Goal: Task Accomplishment & Management: Manage account settings

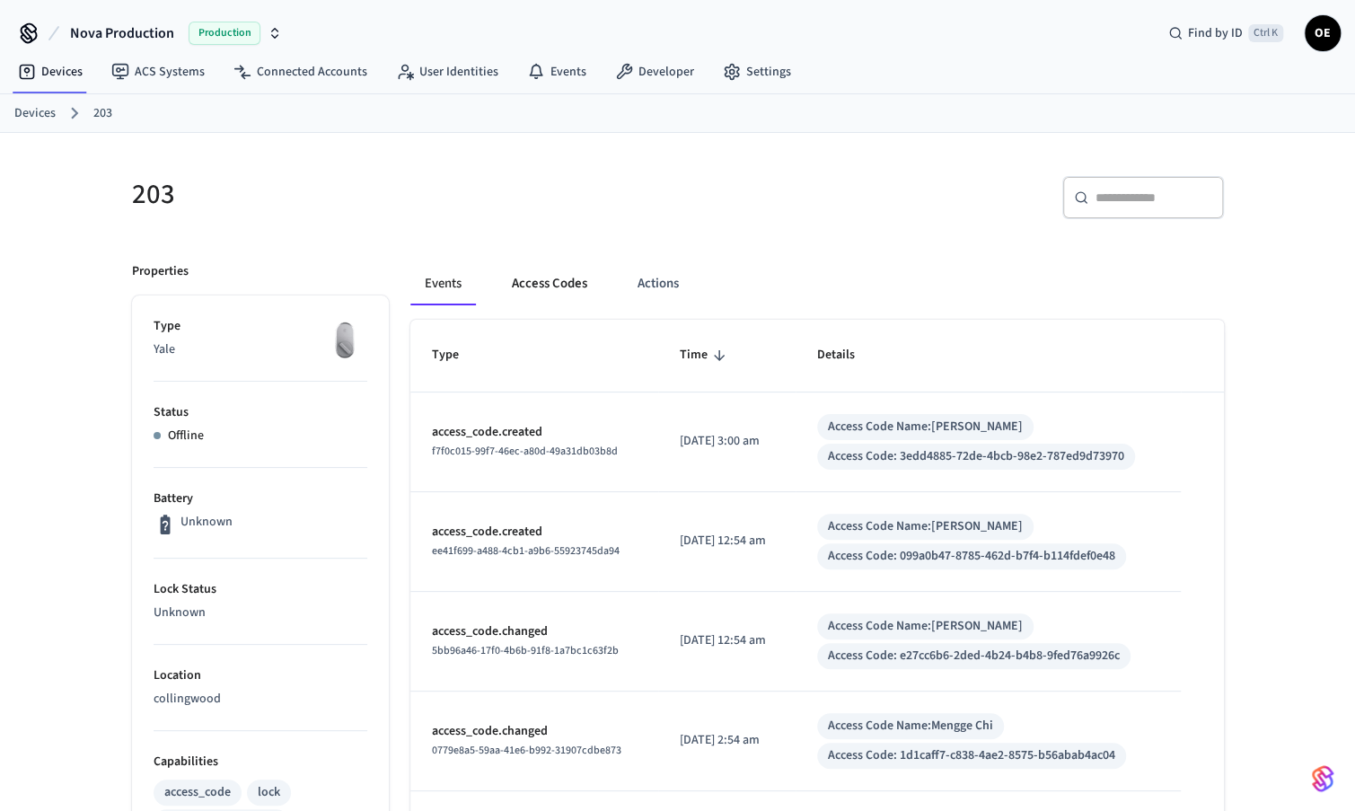
click at [524, 277] on button "Access Codes" at bounding box center [549, 283] width 104 height 43
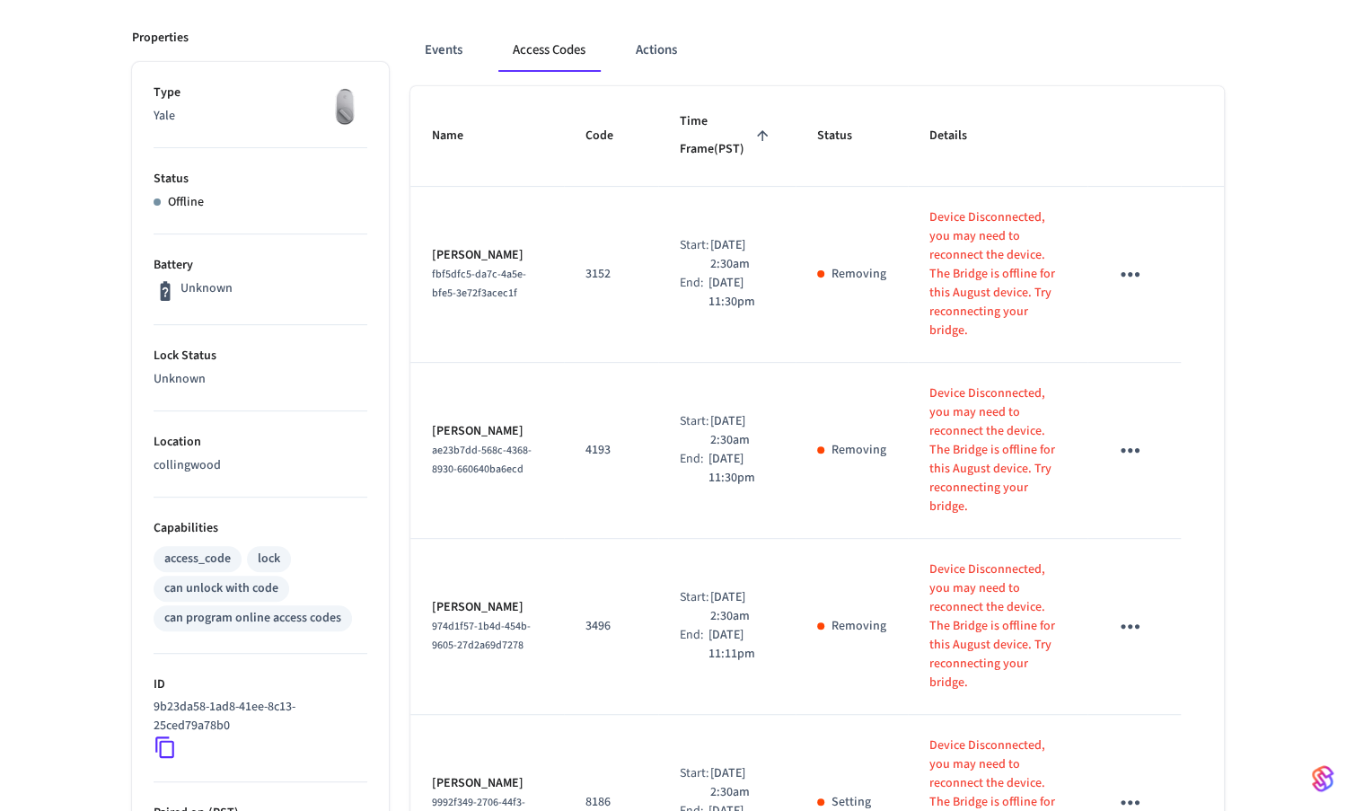
scroll to position [95, 0]
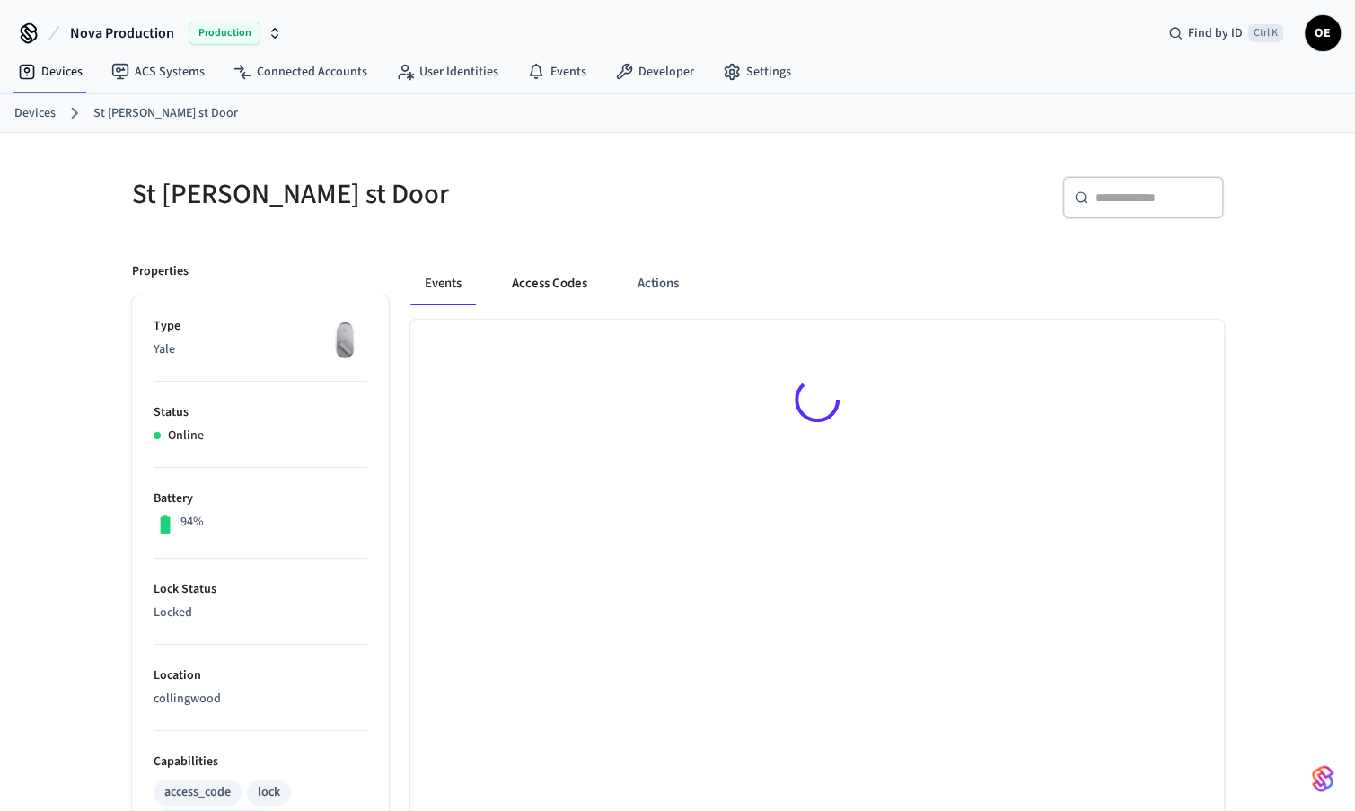
click at [523, 272] on button "Access Codes" at bounding box center [549, 283] width 104 height 43
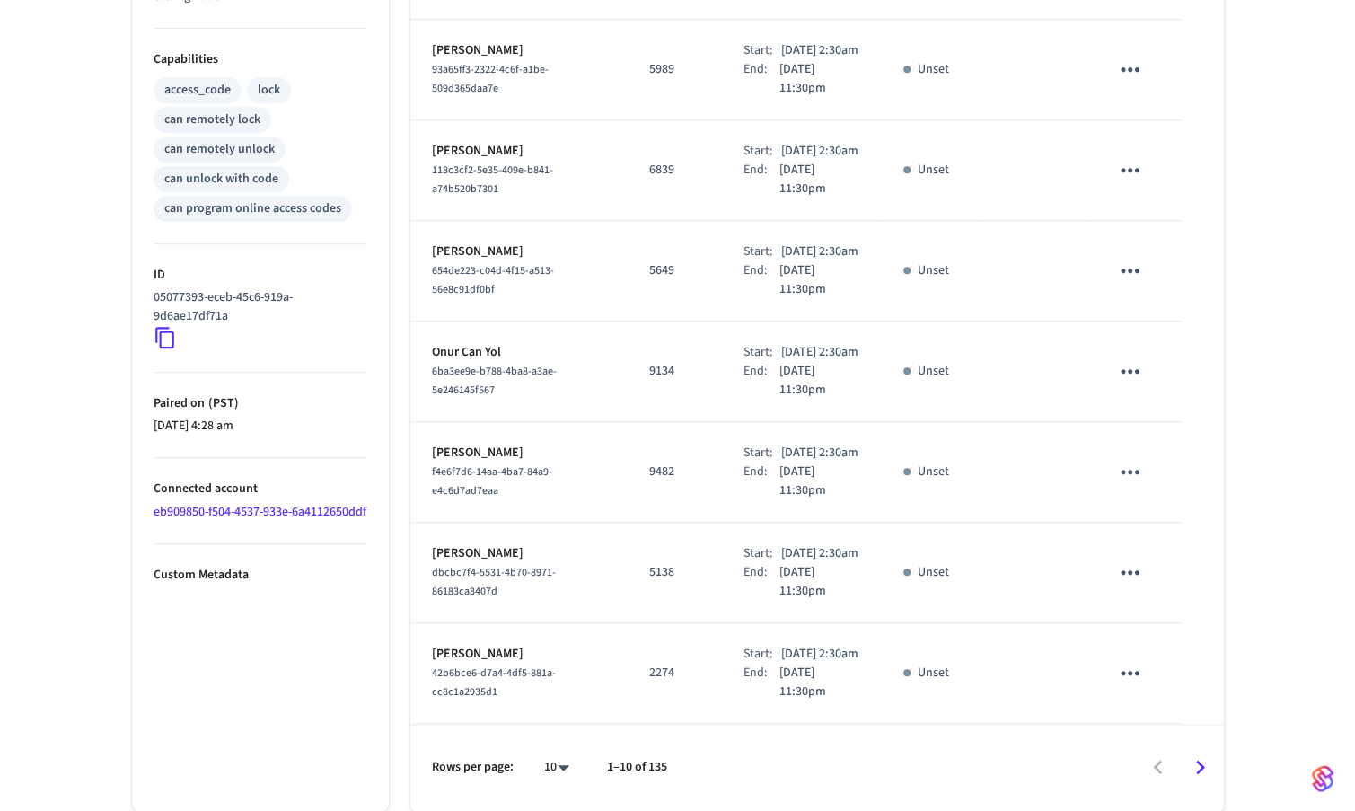
scroll to position [858, 0]
click at [1195, 770] on icon "Go to next page" at bounding box center [1200, 767] width 28 height 28
click at [1198, 773] on icon "Go to next page" at bounding box center [1200, 768] width 9 height 14
click at [1209, 773] on icon "Go to next page" at bounding box center [1200, 767] width 28 height 28
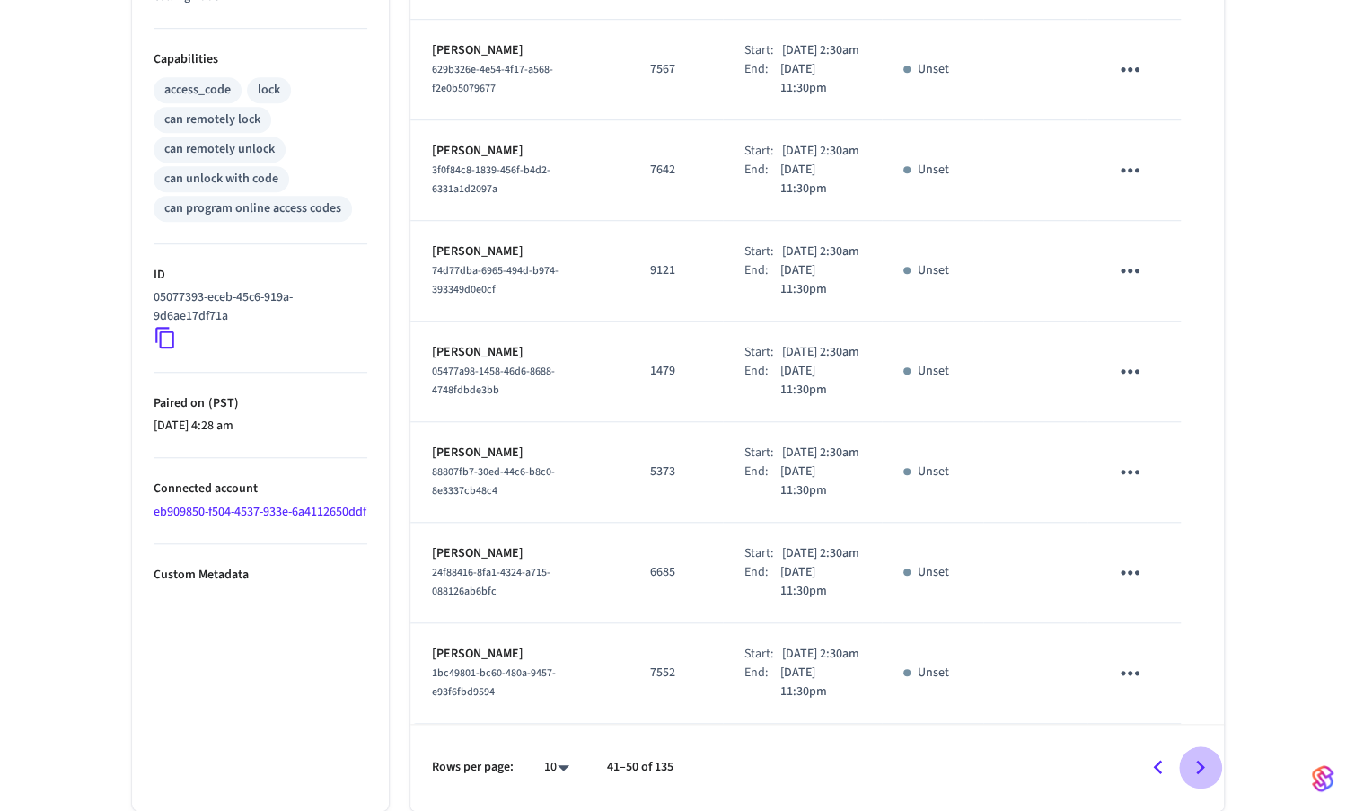
click at [1209, 773] on icon "Go to next page" at bounding box center [1200, 767] width 28 height 28
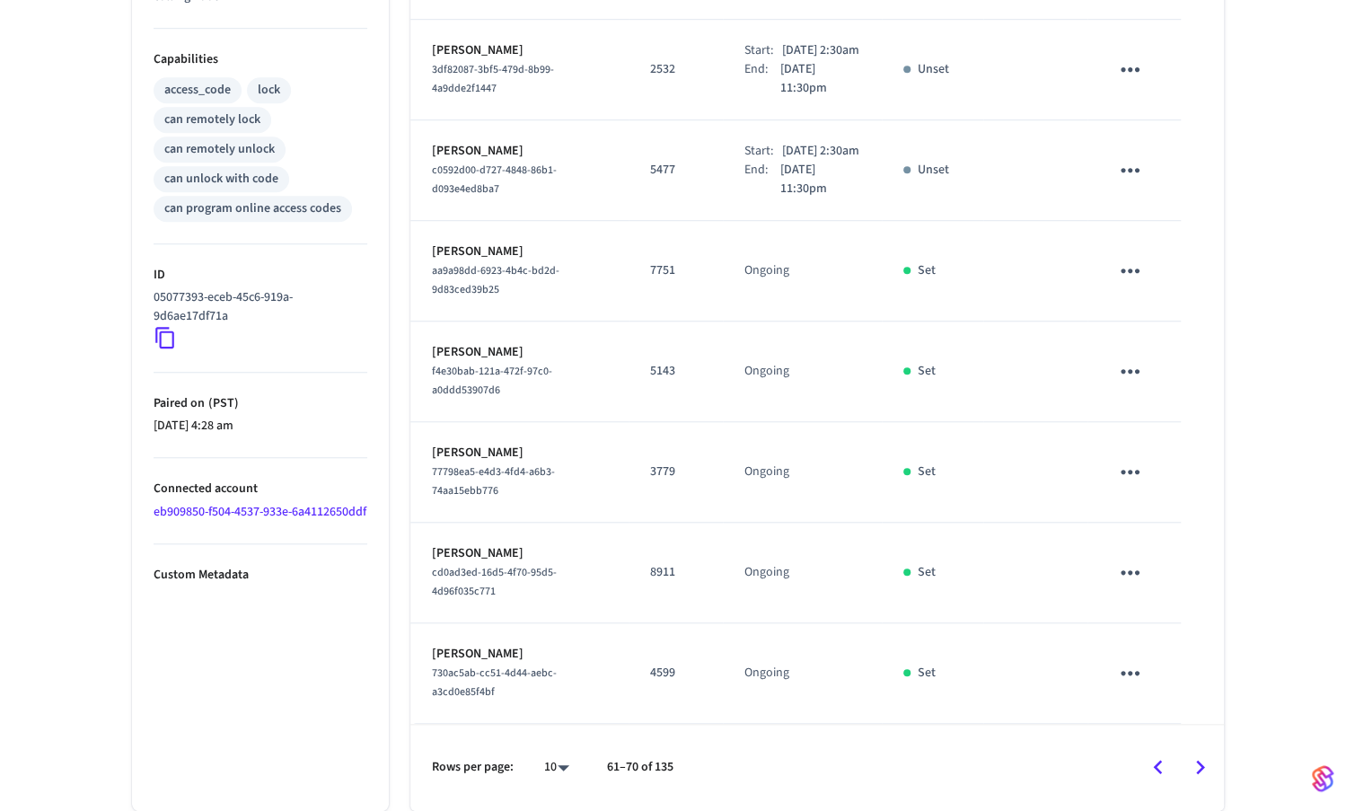
click at [1209, 773] on icon "Go to next page" at bounding box center [1200, 767] width 28 height 28
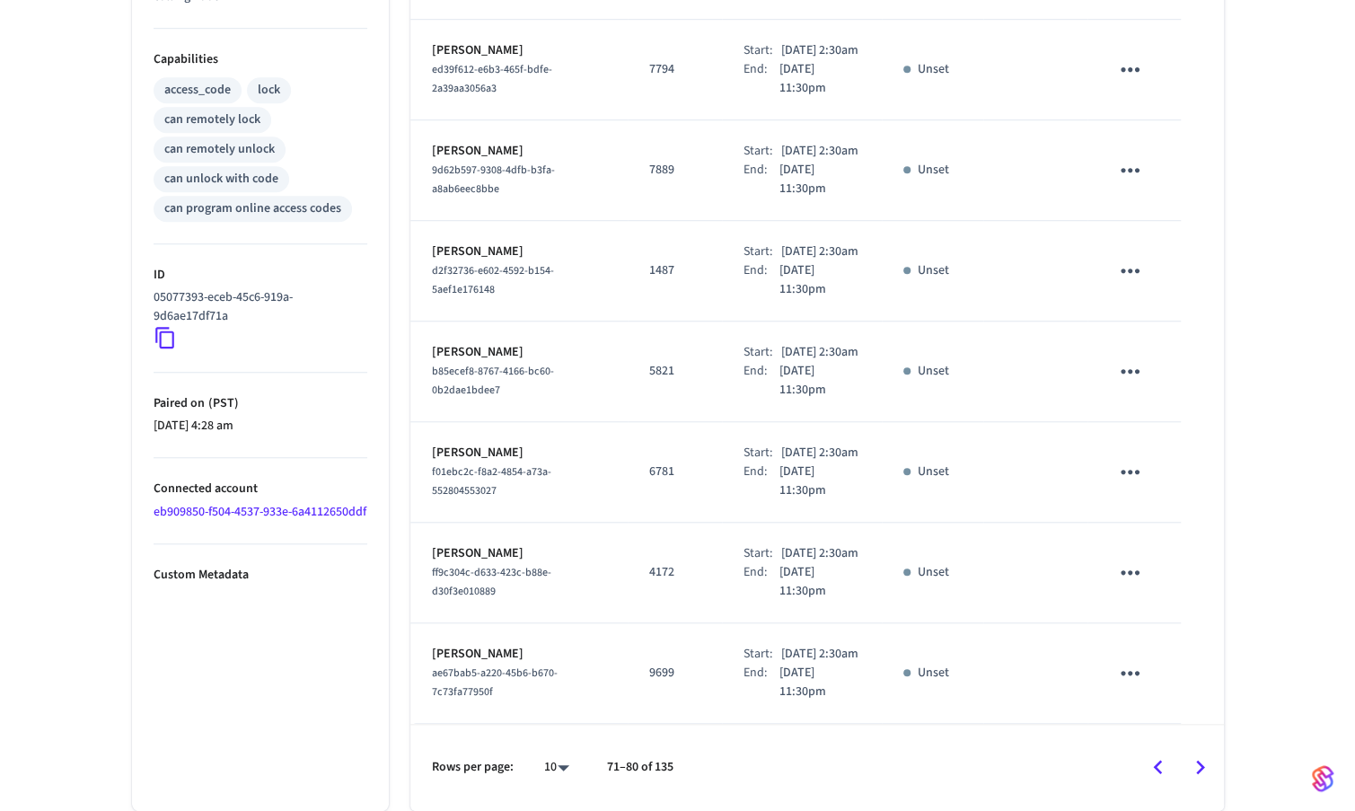
click at [1157, 763] on icon "Go to previous page" at bounding box center [1157, 767] width 9 height 14
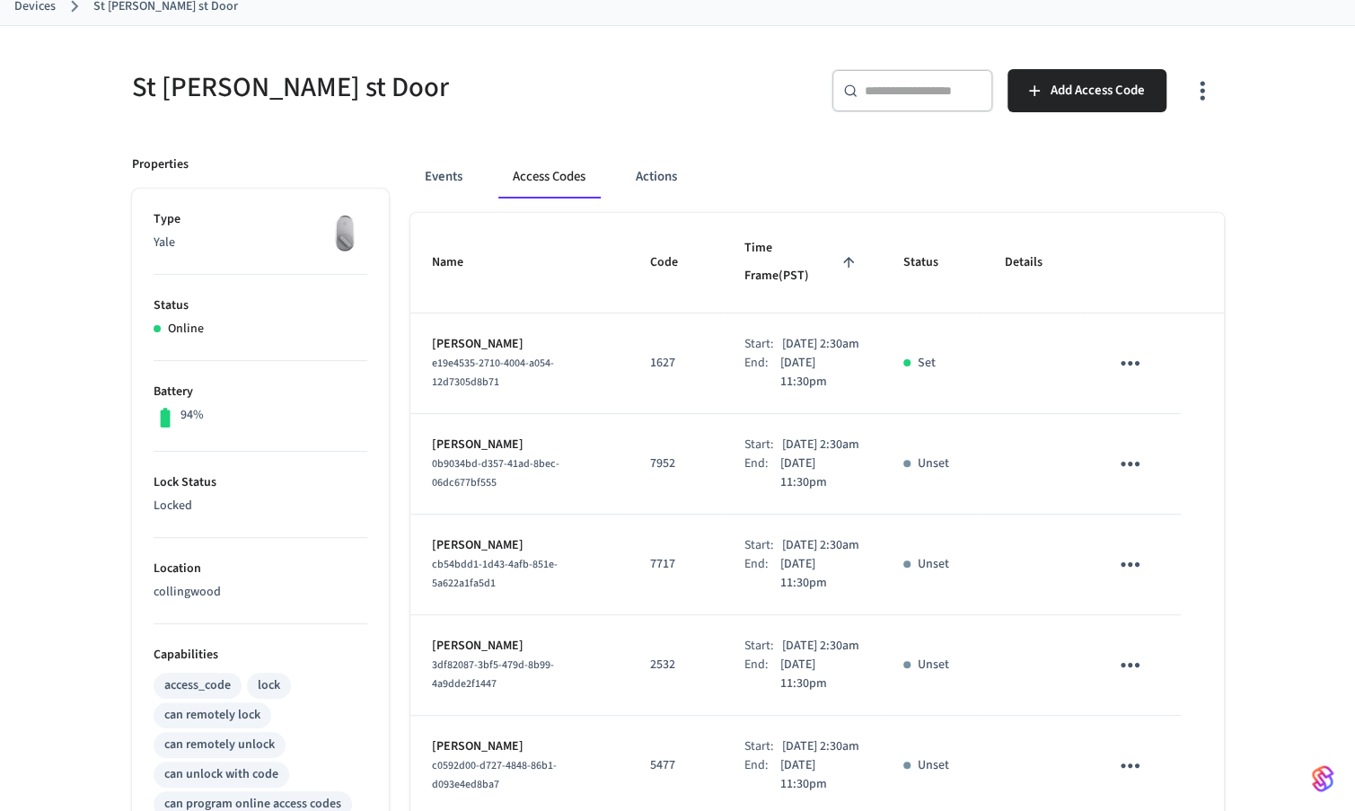
scroll to position [0, 0]
